Goal: Information Seeking & Learning: Find specific page/section

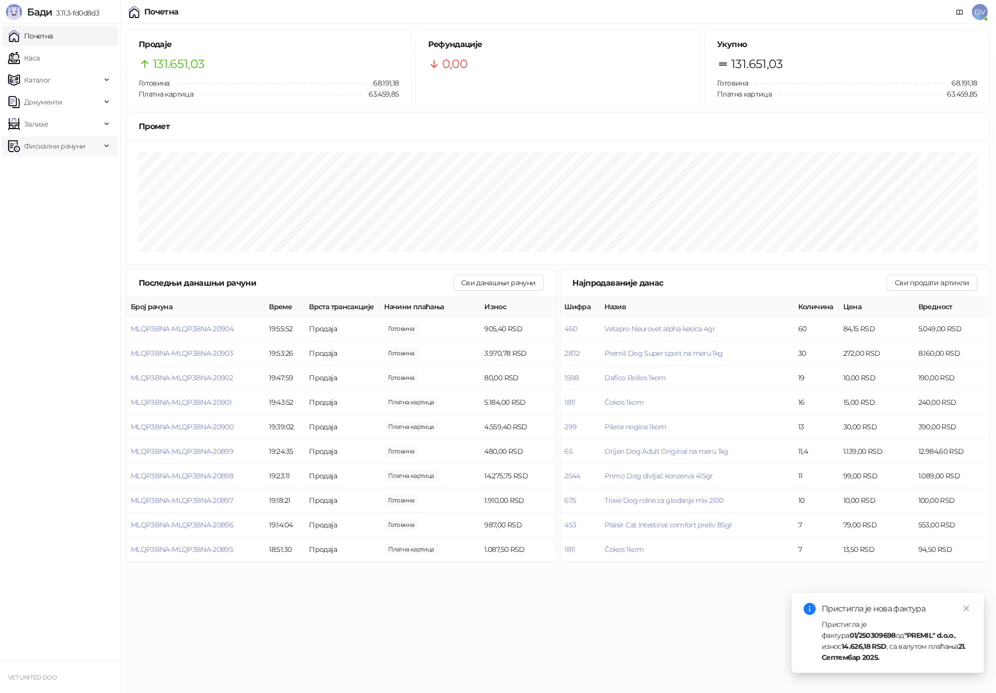
click at [61, 148] on span "Фискални рачуни" at bounding box center [54, 146] width 61 height 20
click at [58, 190] on link "По данима" at bounding box center [38, 190] width 53 height 20
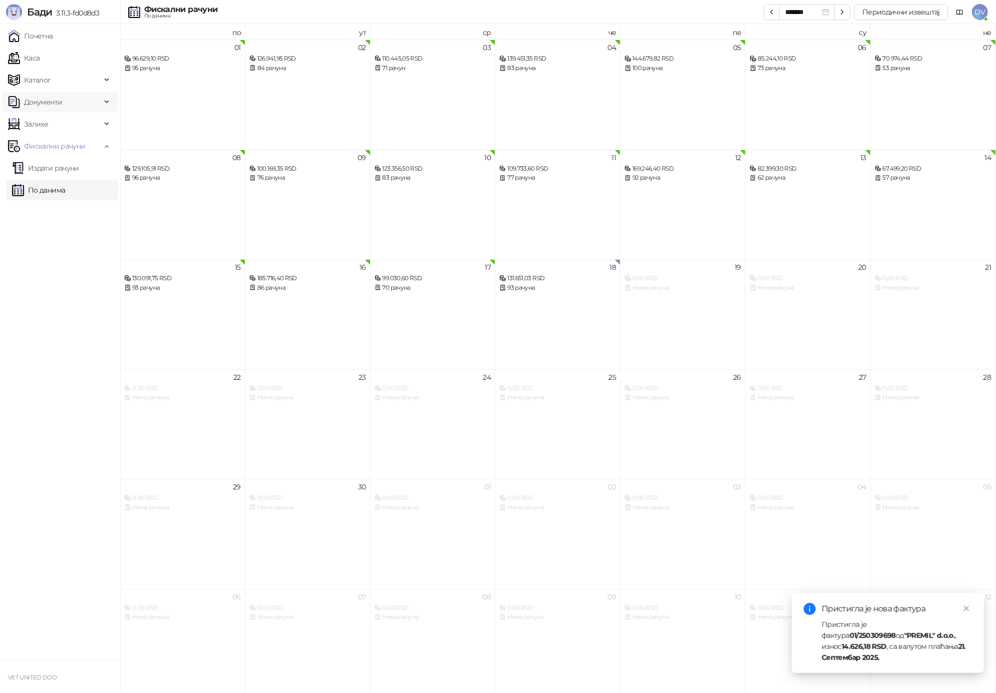
click at [71, 103] on span "Документи" at bounding box center [54, 102] width 93 height 20
click at [64, 119] on link "Улазни документи" at bounding box center [52, 124] width 80 height 20
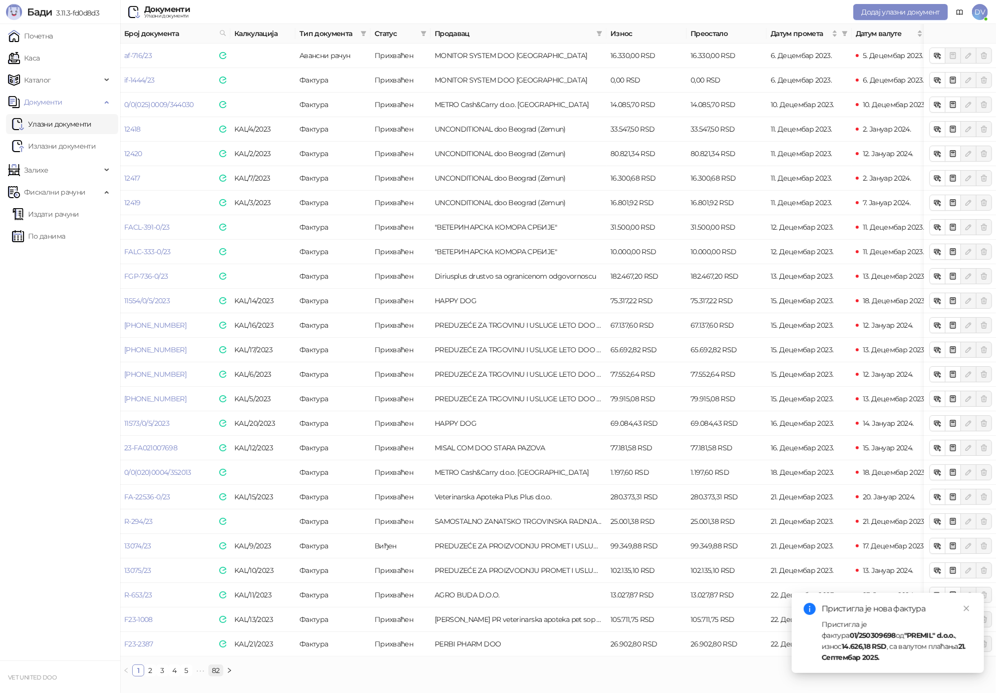
click at [215, 673] on link "82" at bounding box center [216, 670] width 14 height 11
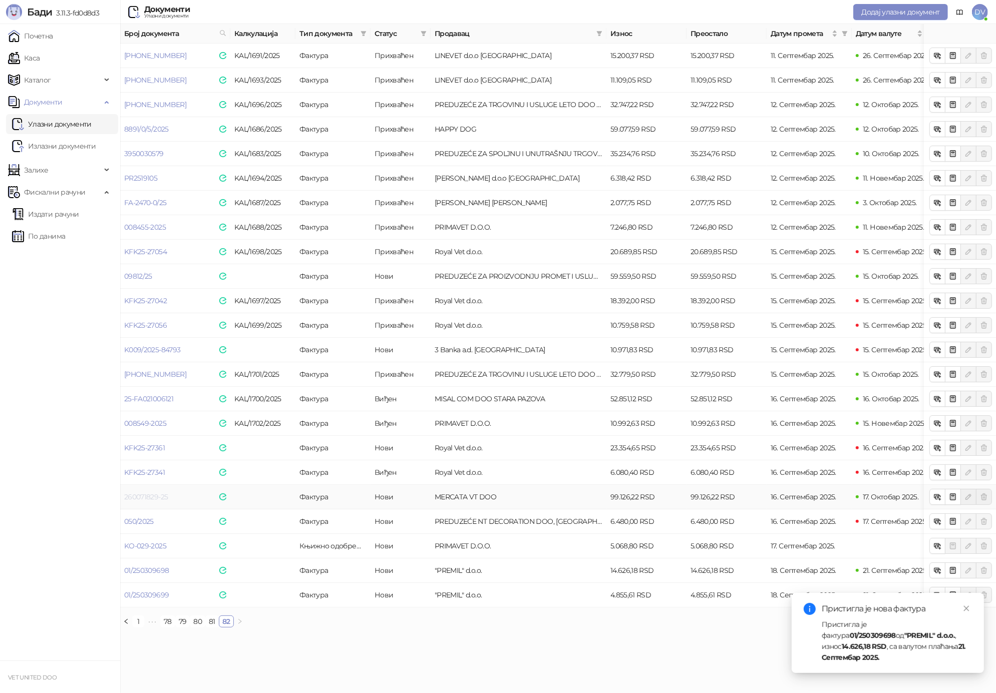
click at [164, 496] on link "260071829-25" at bounding box center [146, 497] width 44 height 9
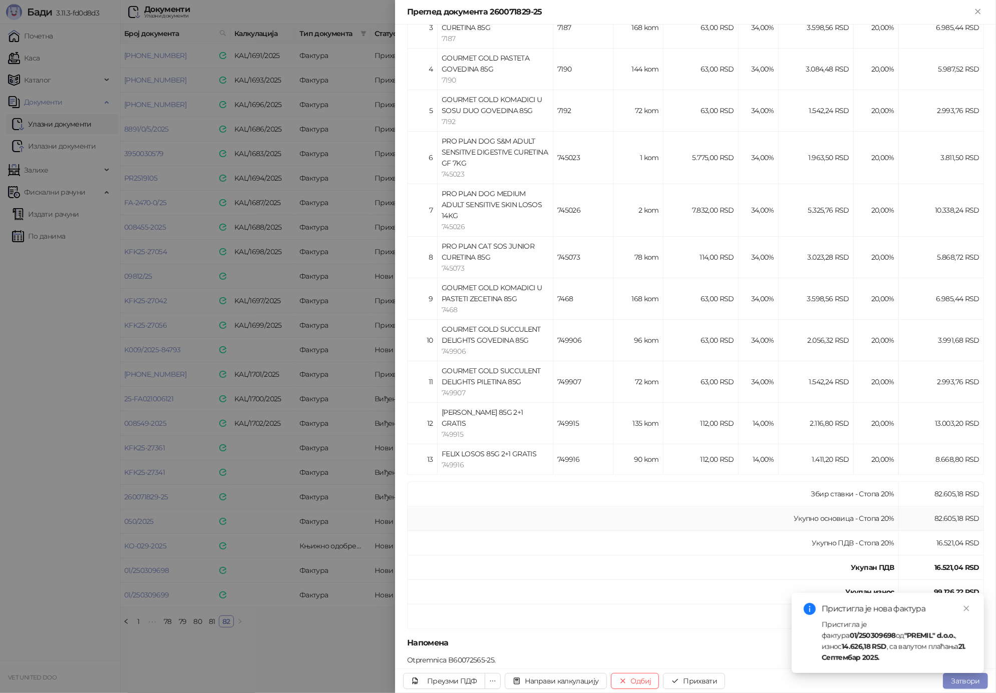
scroll to position [318, 0]
click at [284, 482] on div at bounding box center [498, 346] width 996 height 693
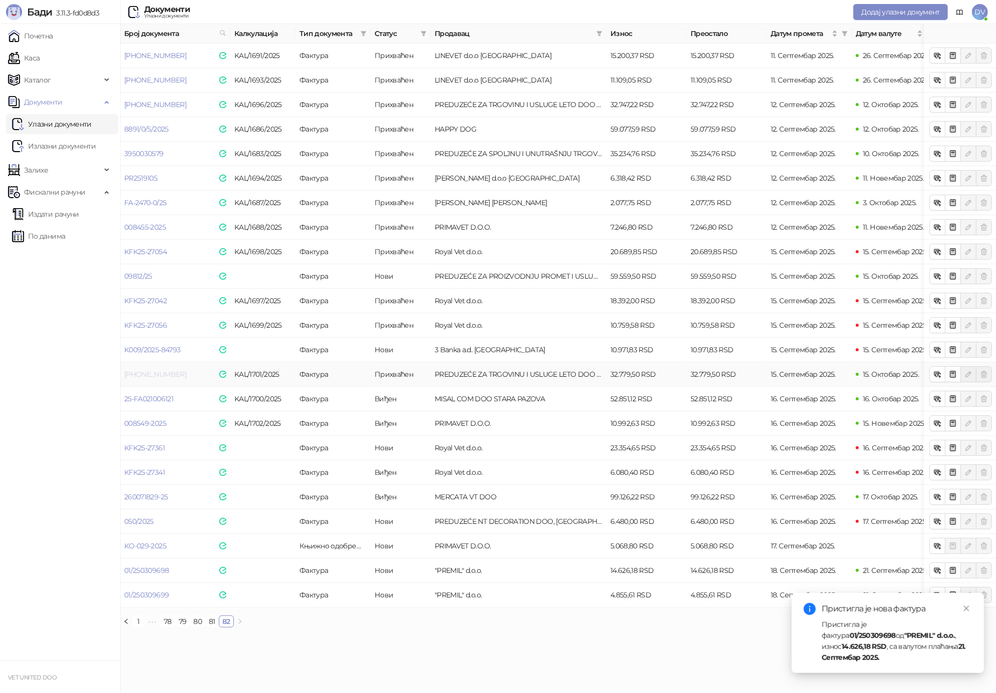
click at [164, 373] on link "[PHONE_NUMBER]" at bounding box center [155, 374] width 62 height 9
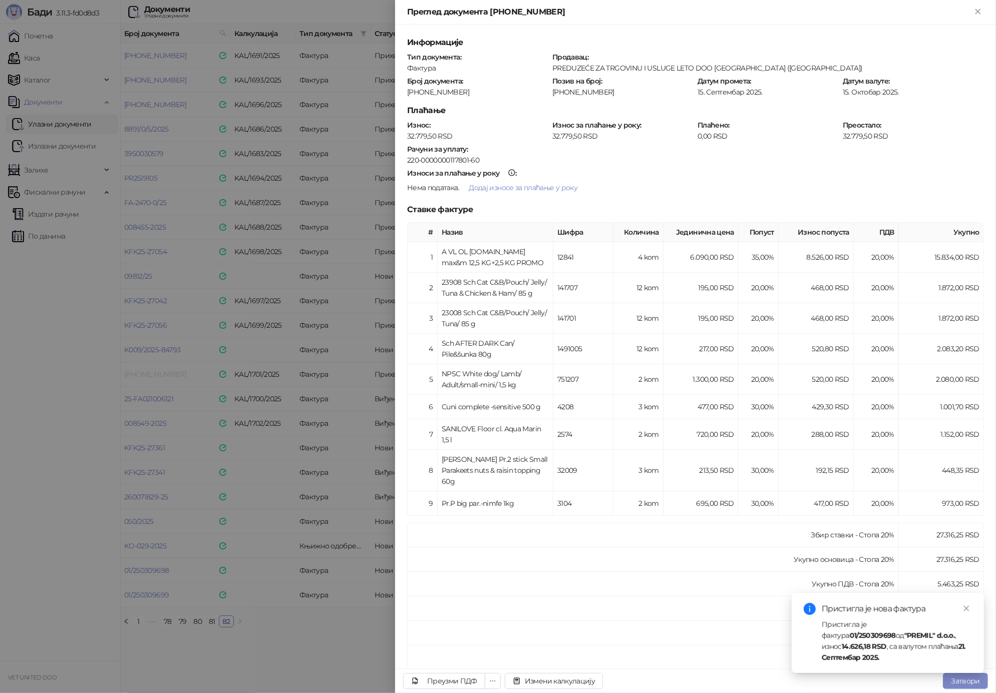
click at [164, 373] on div at bounding box center [498, 346] width 996 height 693
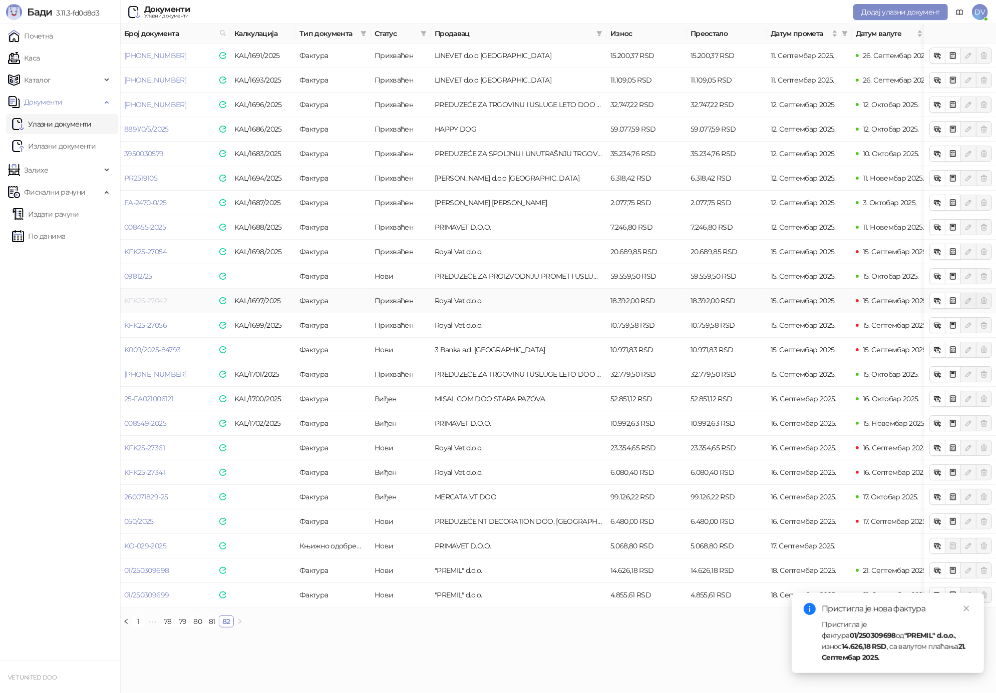
click at [152, 301] on link "KFK25-27042" at bounding box center [145, 300] width 43 height 9
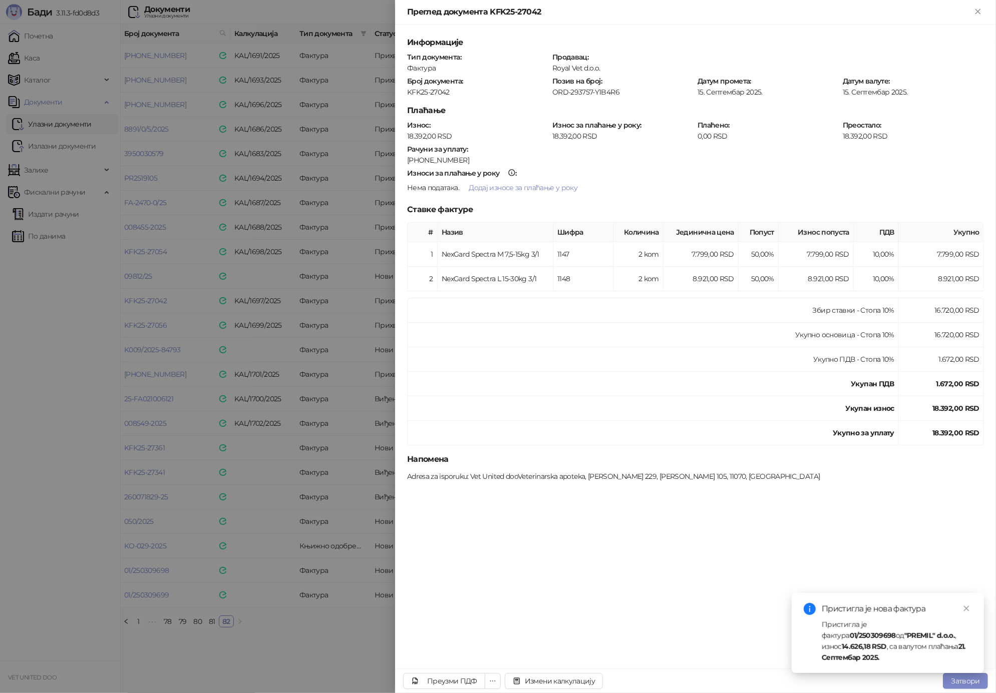
click at [151, 306] on div at bounding box center [498, 346] width 996 height 693
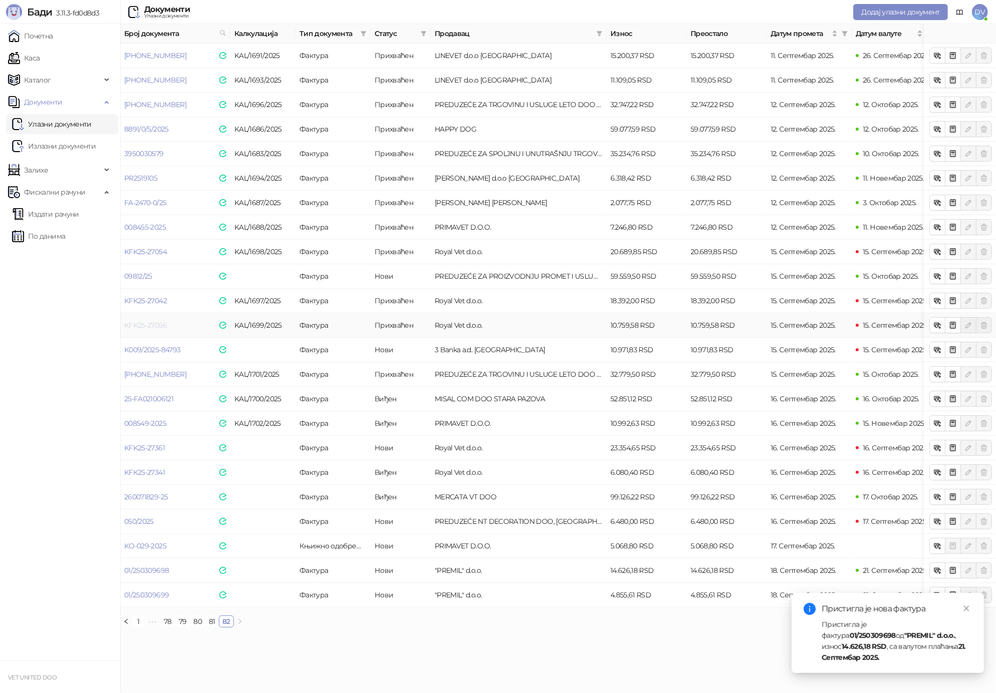
click at [157, 329] on link "KFK25-27056" at bounding box center [145, 325] width 43 height 9
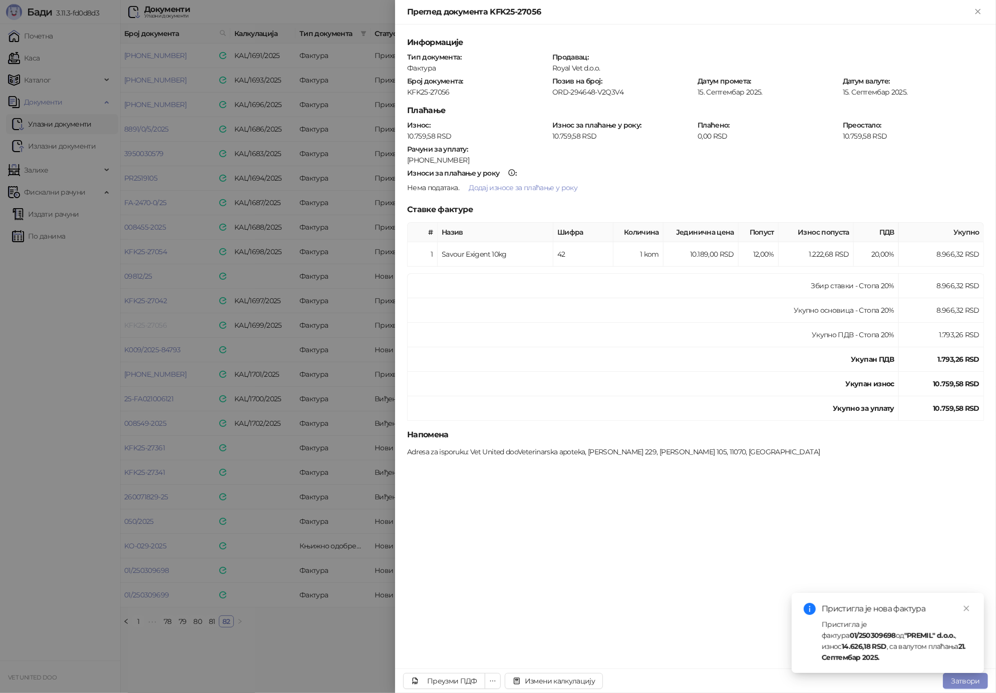
click at [157, 329] on div at bounding box center [498, 346] width 996 height 693
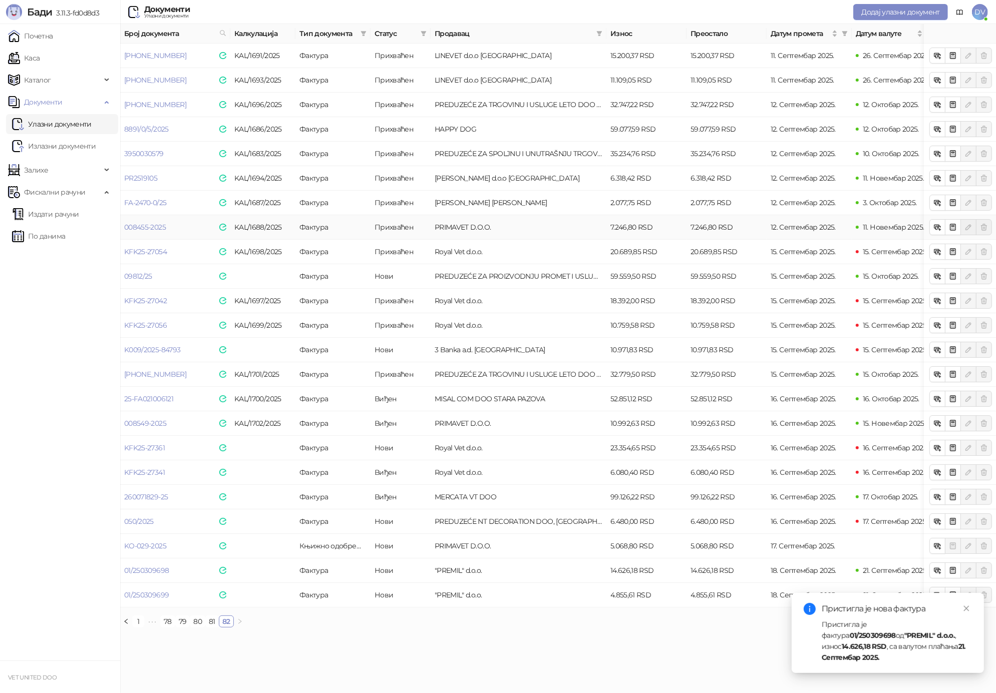
click at [158, 237] on td "008455-2025" at bounding box center [175, 227] width 110 height 25
click at [158, 249] on link "KFK25-27054" at bounding box center [145, 251] width 43 height 9
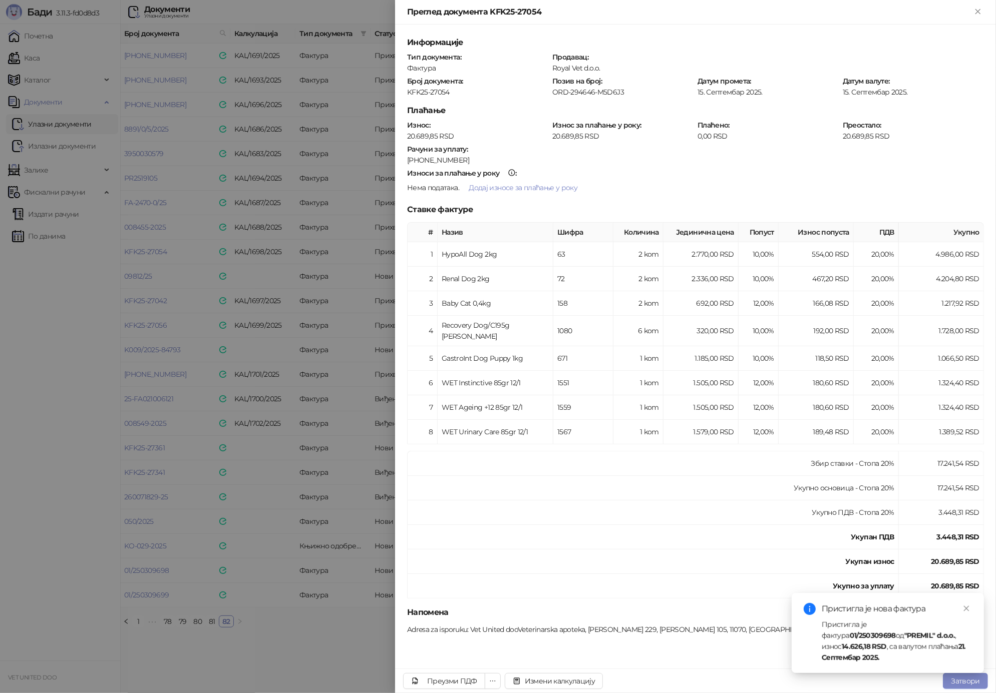
click at [173, 200] on div at bounding box center [498, 346] width 996 height 693
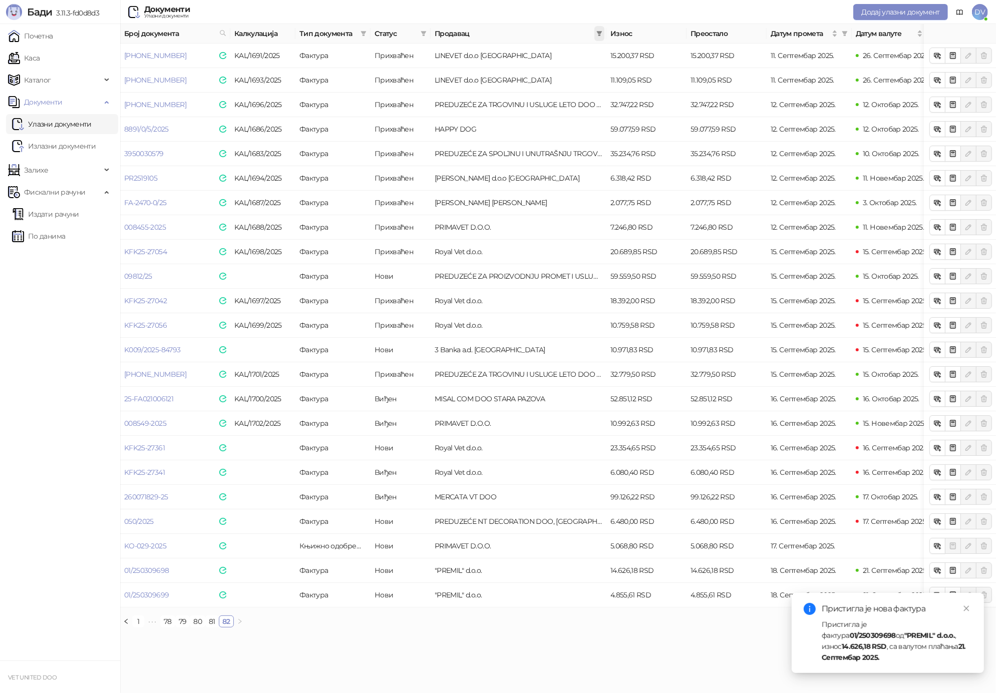
click at [599, 28] on span at bounding box center [599, 33] width 10 height 15
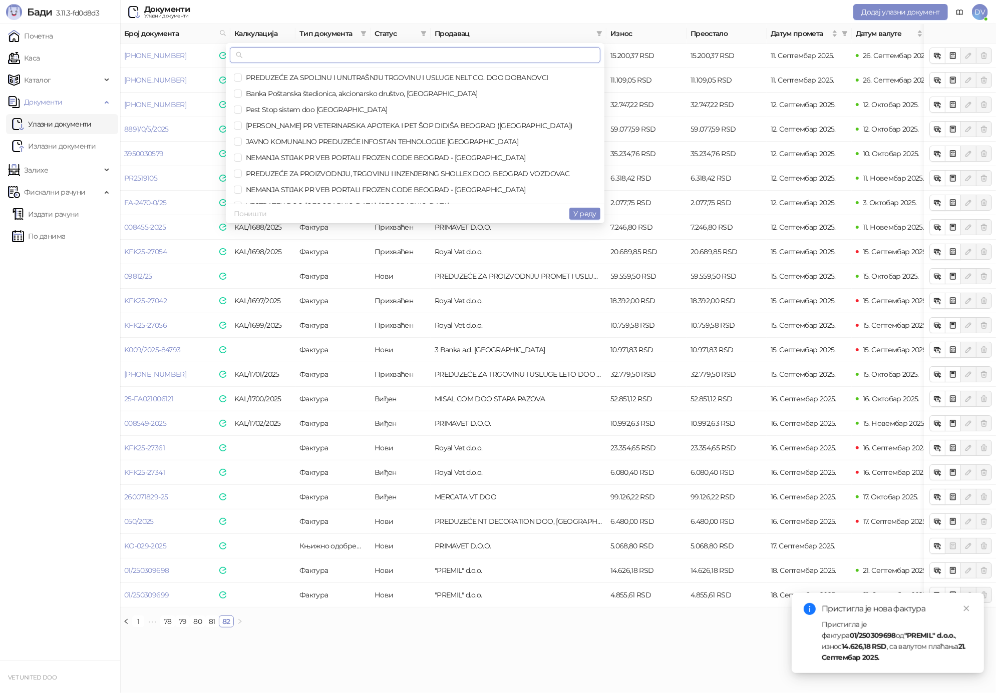
click at [525, 53] on input "text" at bounding box center [419, 55] width 349 height 11
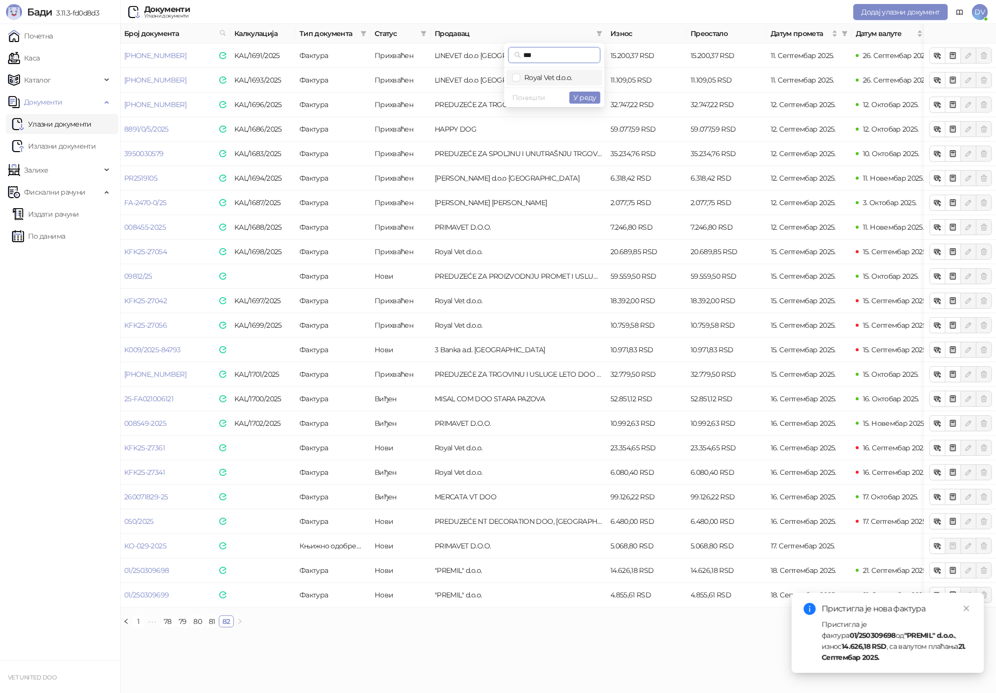
type input "***"
click at [567, 76] on span "Royal Vet d.o.o." at bounding box center [546, 77] width 52 height 9
click at [581, 98] on span "У реду" at bounding box center [584, 97] width 23 height 9
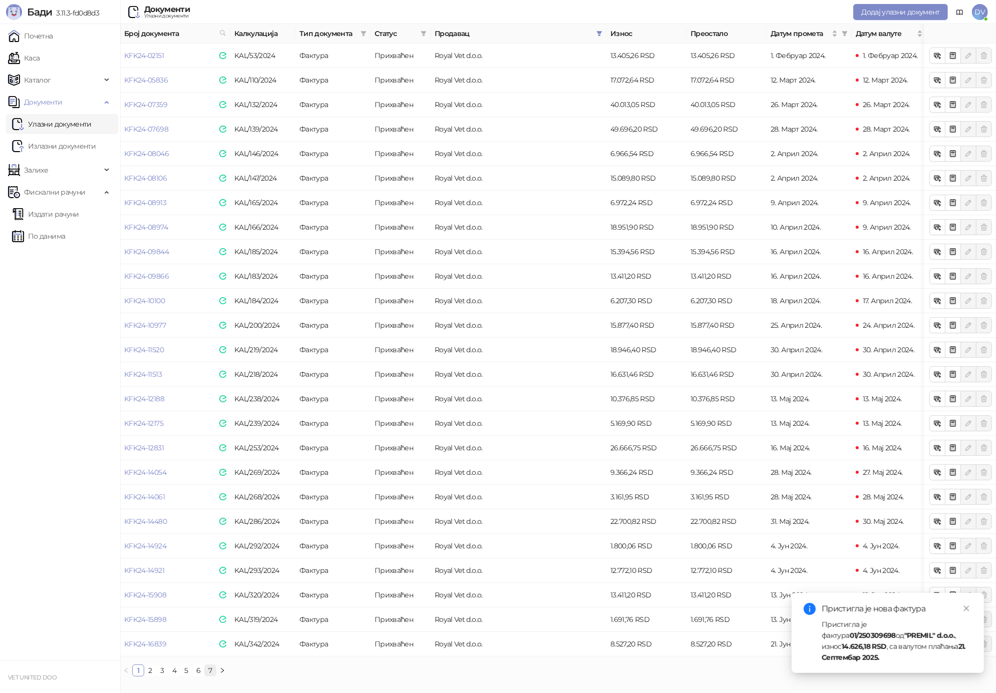
click at [210, 670] on link "7" at bounding box center [210, 670] width 11 height 11
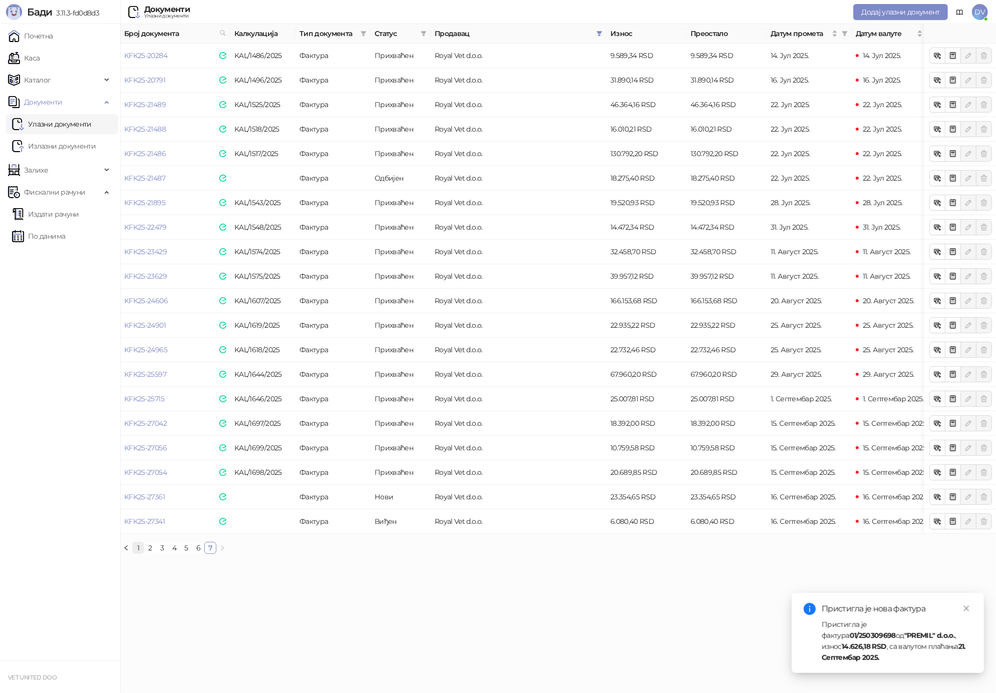
click at [135, 548] on link "1" at bounding box center [138, 548] width 11 height 11
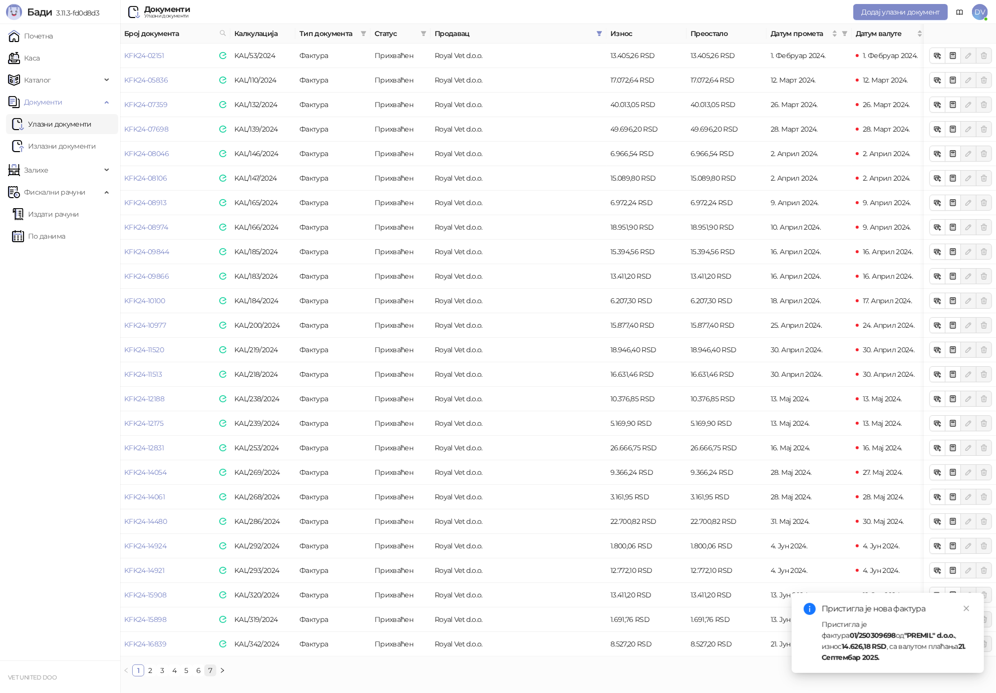
click at [210, 673] on link "7" at bounding box center [210, 670] width 11 height 11
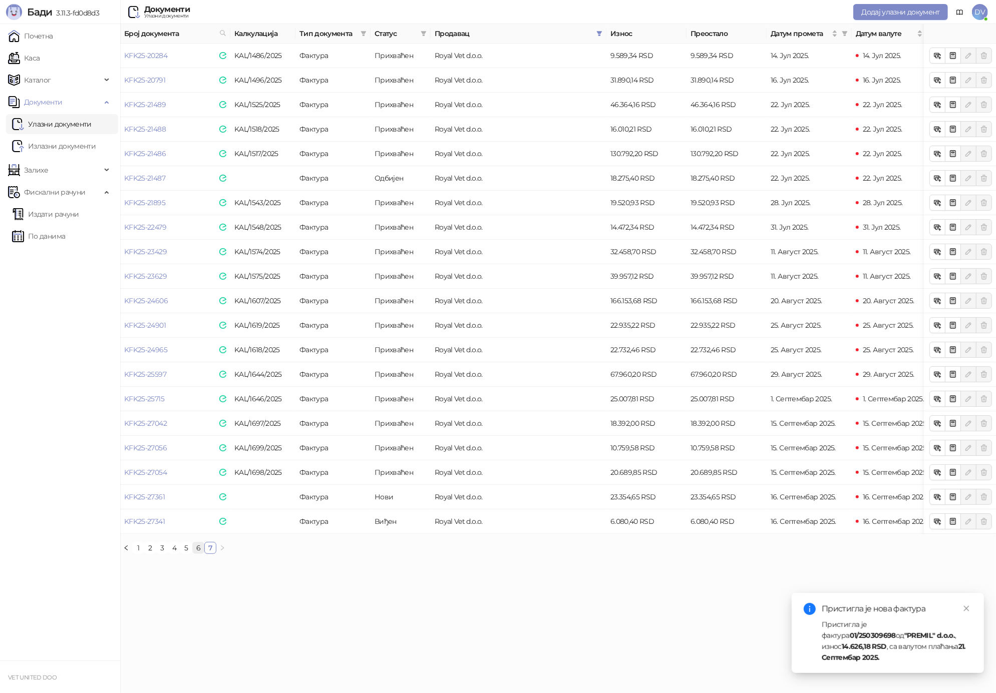
click at [198, 549] on link "6" at bounding box center [198, 548] width 11 height 11
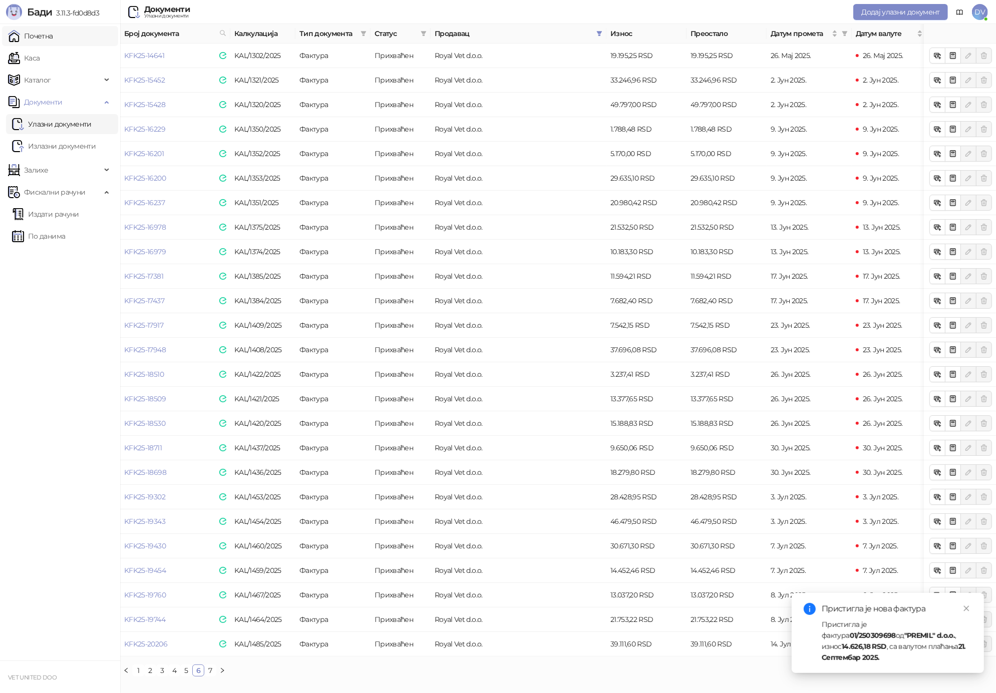
click at [40, 33] on link "Почетна" at bounding box center [30, 36] width 45 height 20
